Goal: Task Accomplishment & Management: Complete application form

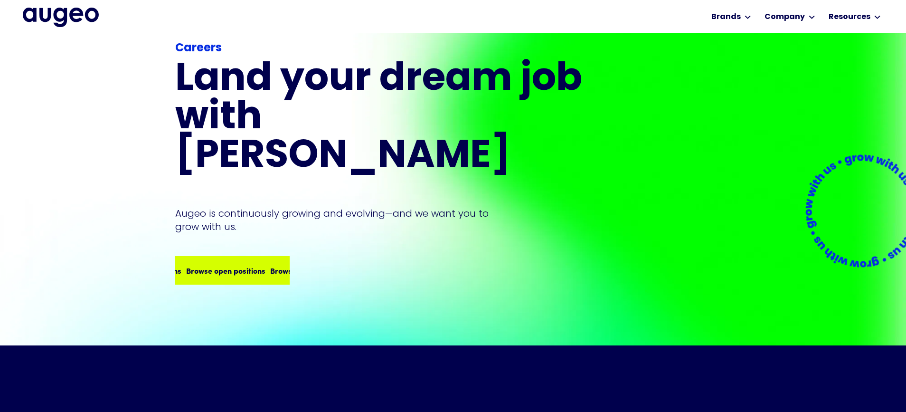
click at [239, 231] on div "Careers Land your dream job﻿ with [PERSON_NAME] is continuously growing and evo…" at bounding box center [380, 162] width 410 height 244
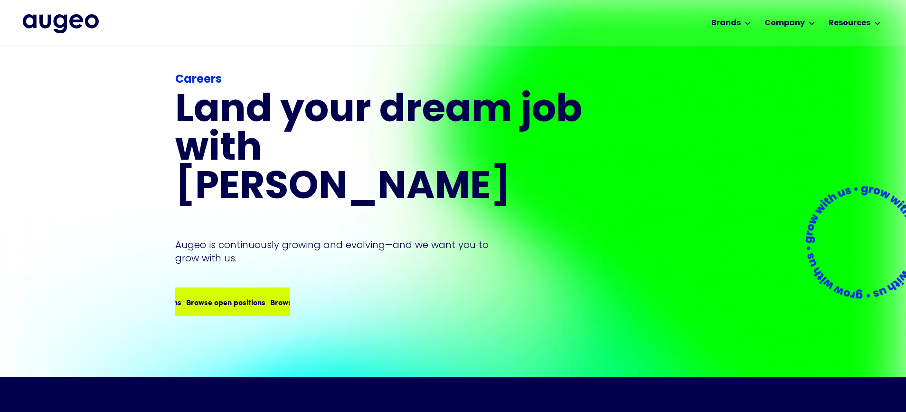
click at [238, 296] on div "Browse open positions Browse open positions Browse open positions Browse open p…" at bounding box center [262, 301] width 336 height 11
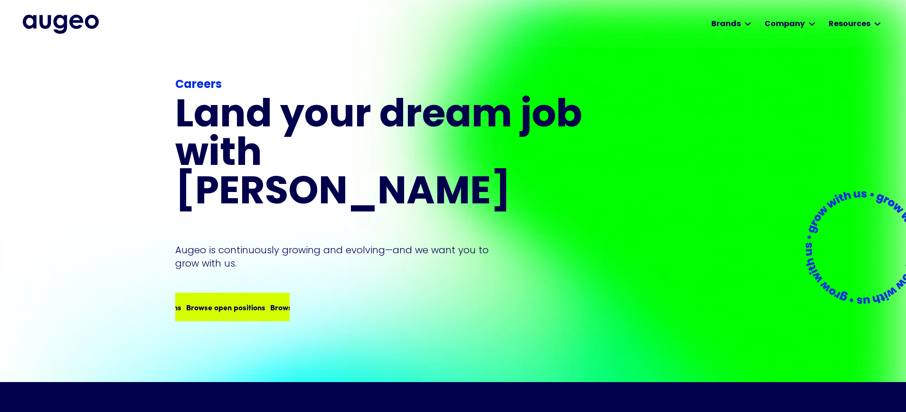
scroll to position [0, 0]
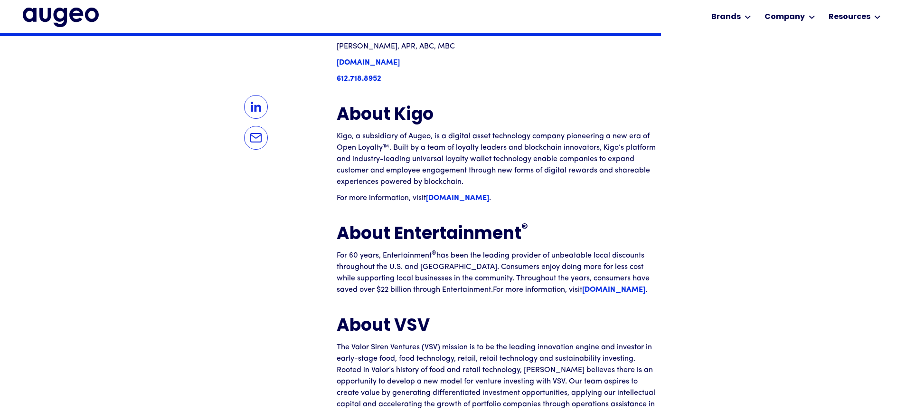
scroll to position [1306, 0]
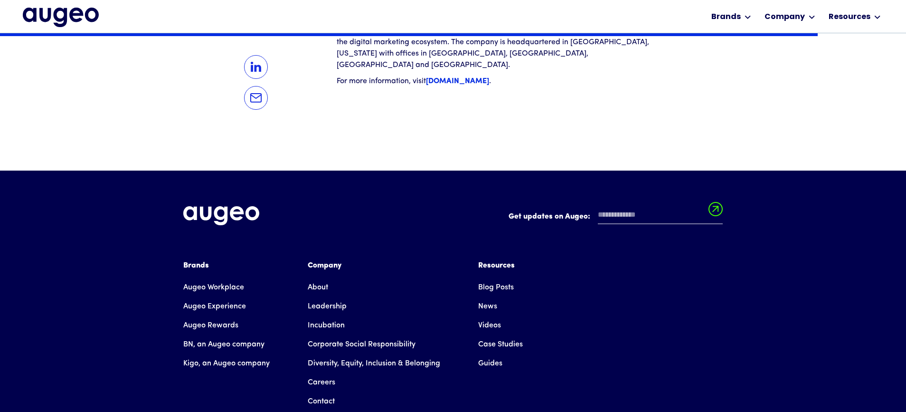
scroll to position [1985, 0]
